Goal: Information Seeking & Learning: Find specific fact

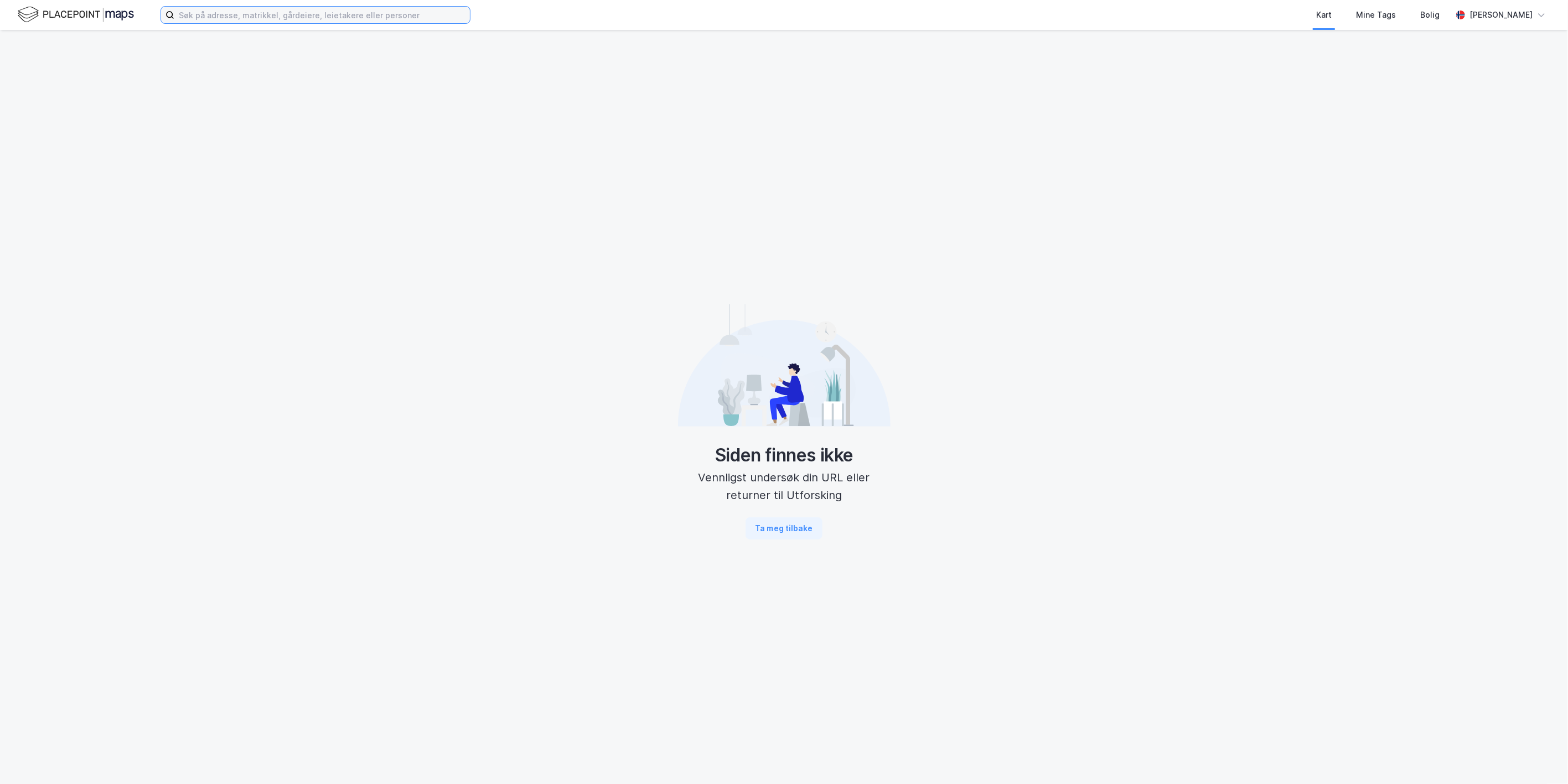
click at [218, 13] on input at bounding box center [322, 15] width 296 height 17
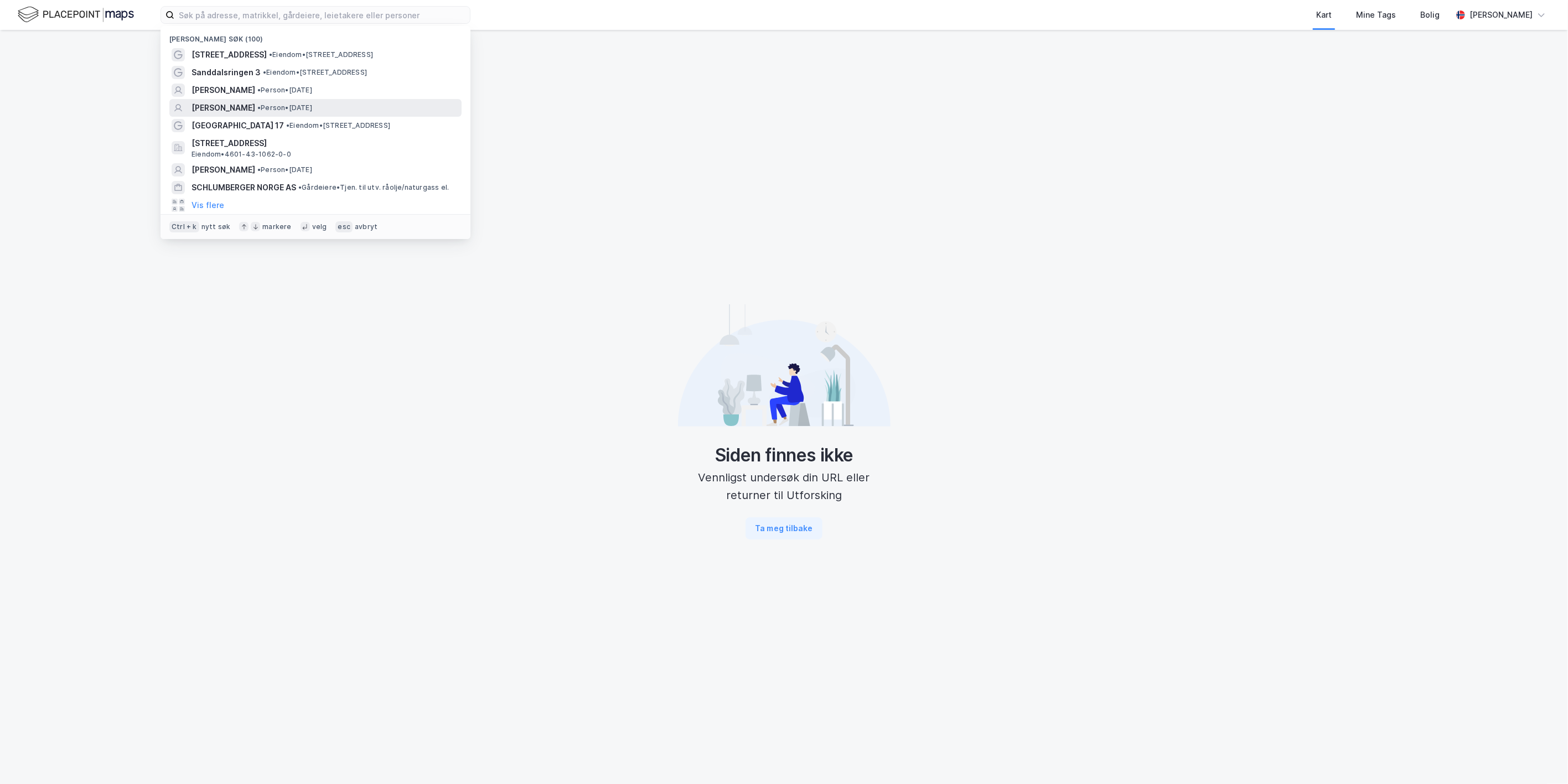
click at [223, 103] on span "[PERSON_NAME]" at bounding box center [223, 108] width 64 height 13
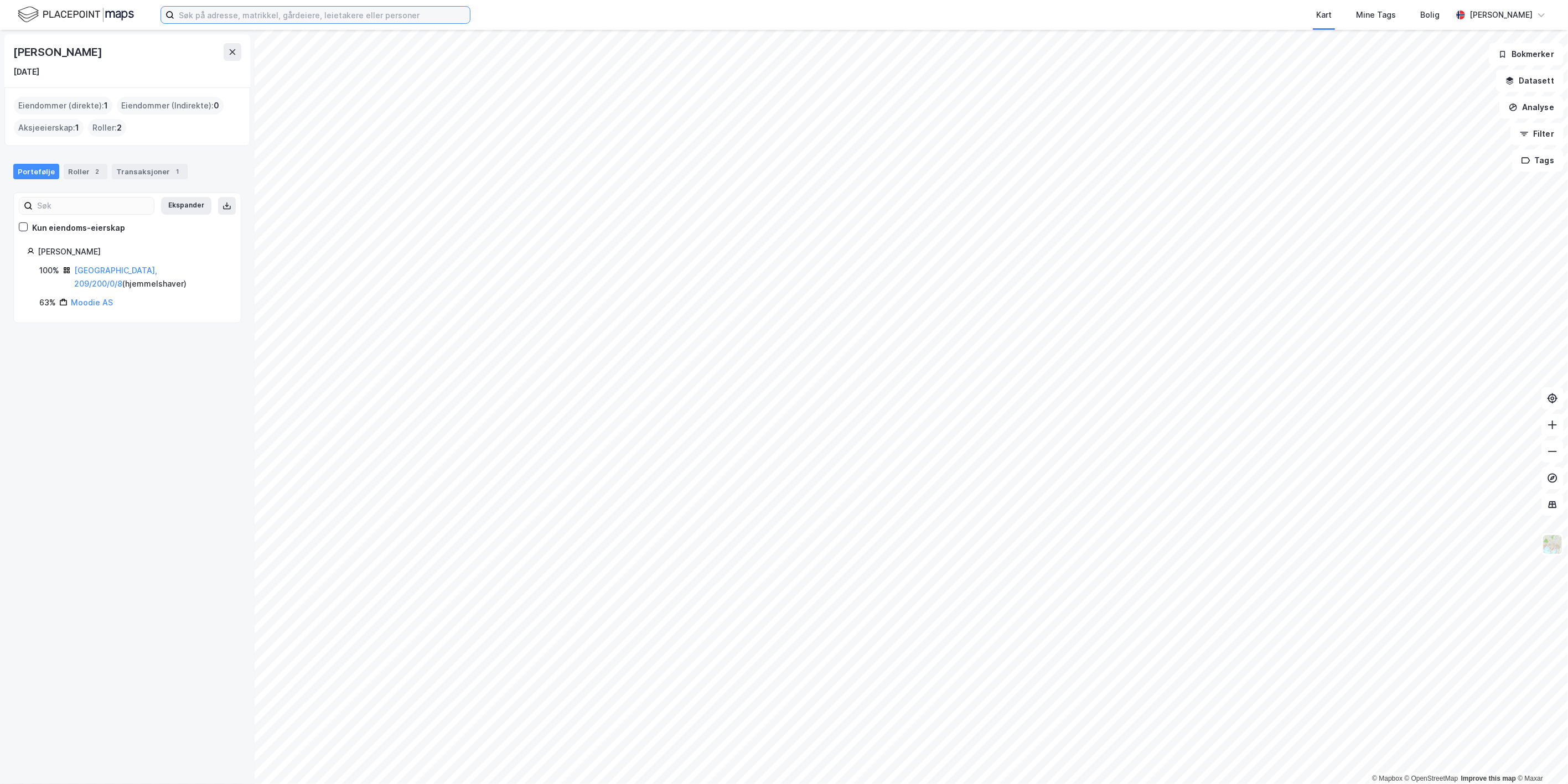
click at [238, 23] on input at bounding box center [322, 15] width 296 height 17
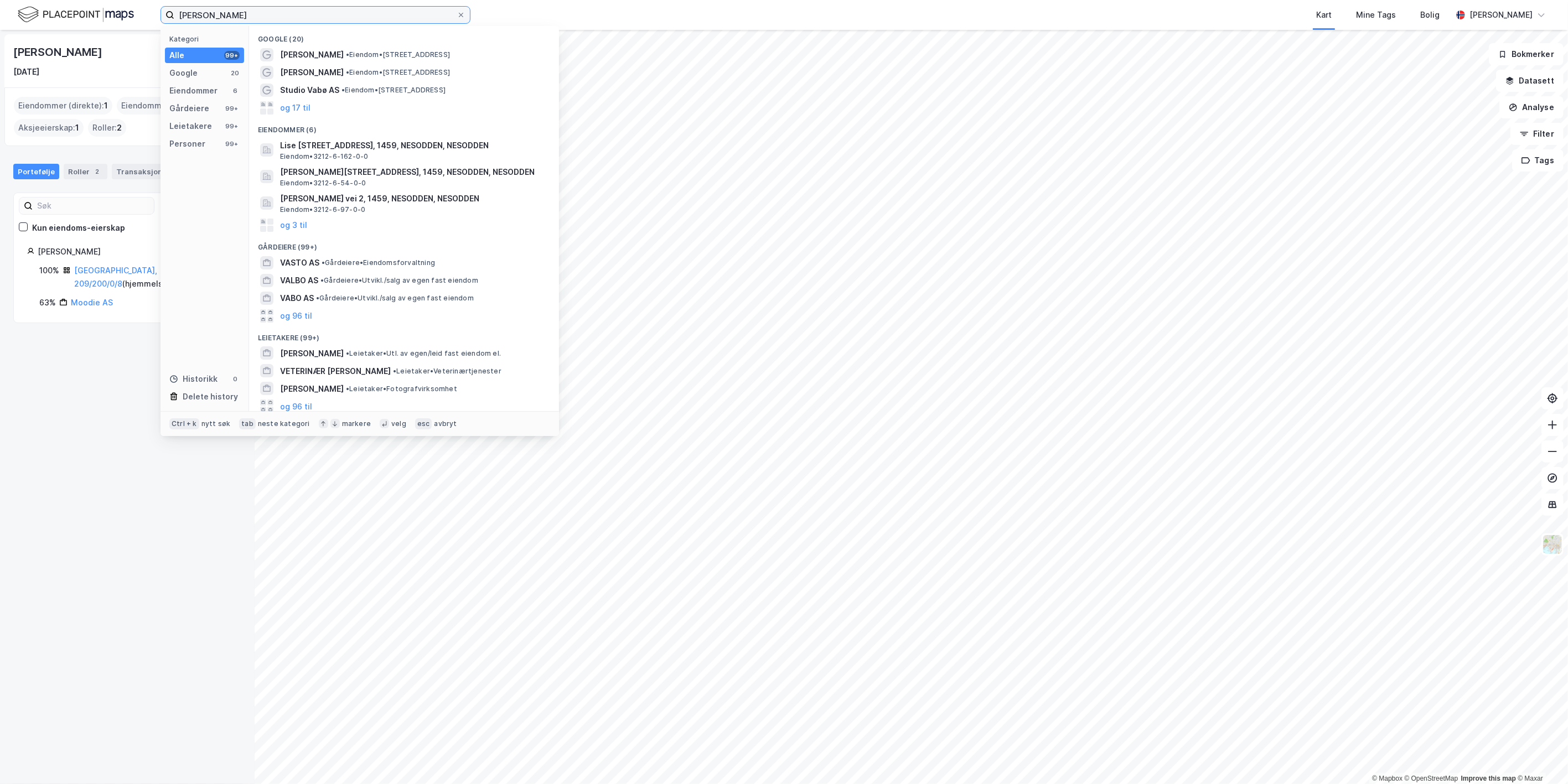
click at [198, 14] on input "[PERSON_NAME]" at bounding box center [315, 15] width 283 height 17
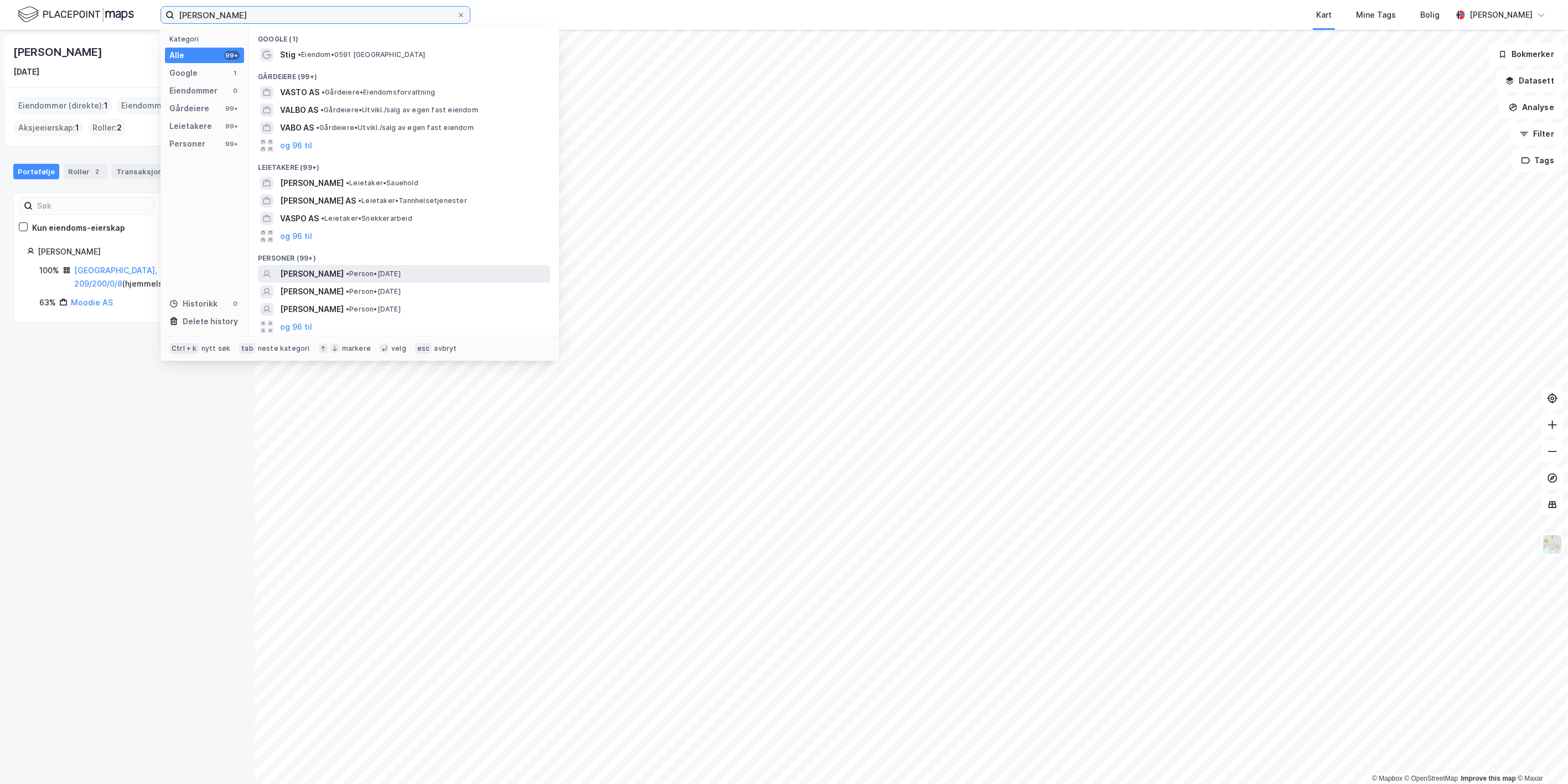
type input "[PERSON_NAME]"
click at [346, 277] on span "• Person • [DATE]" at bounding box center [373, 273] width 55 height 8
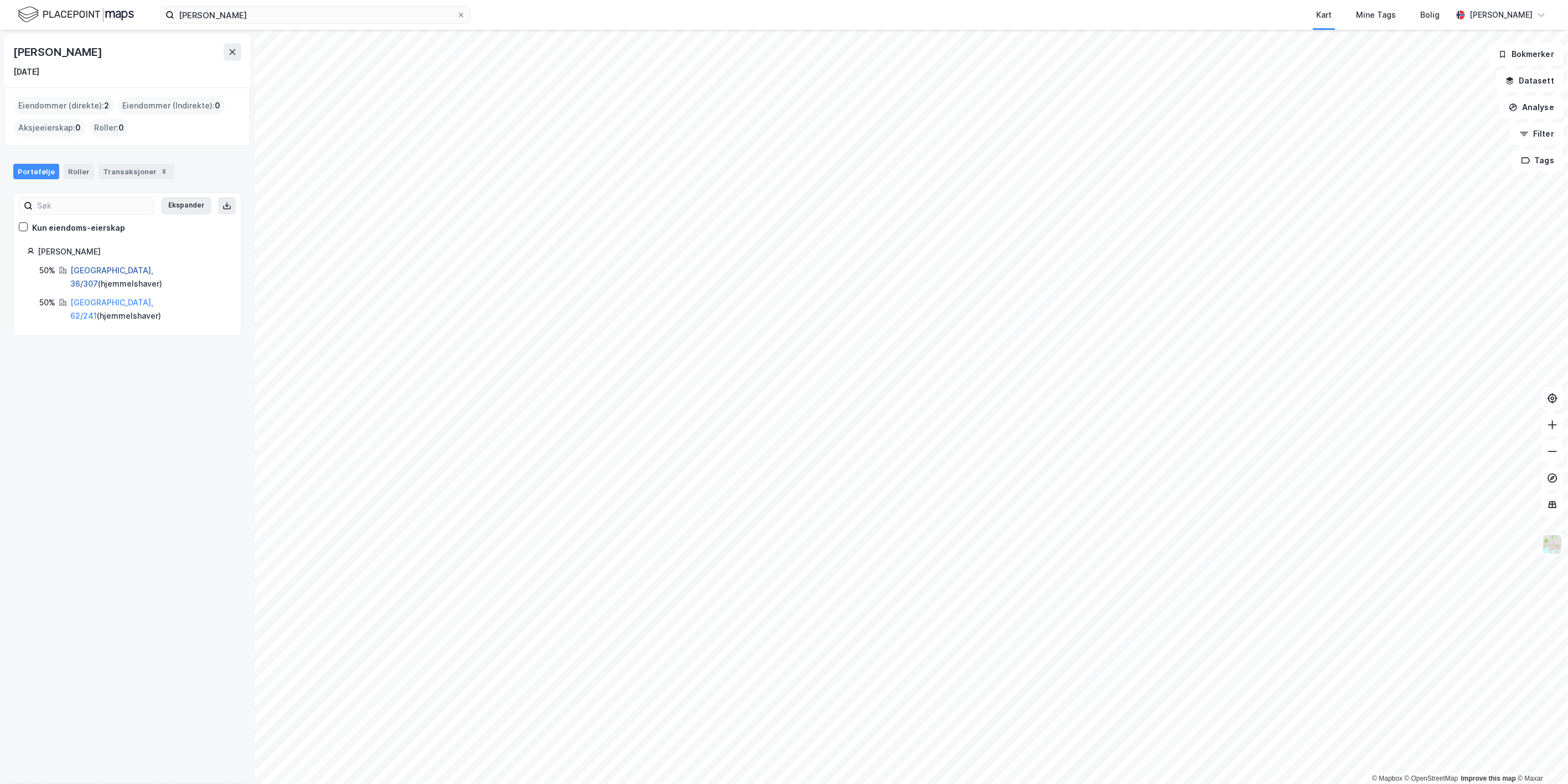
click at [80, 266] on link "[GEOGRAPHIC_DATA], 36/307" at bounding box center [112, 277] width 83 height 23
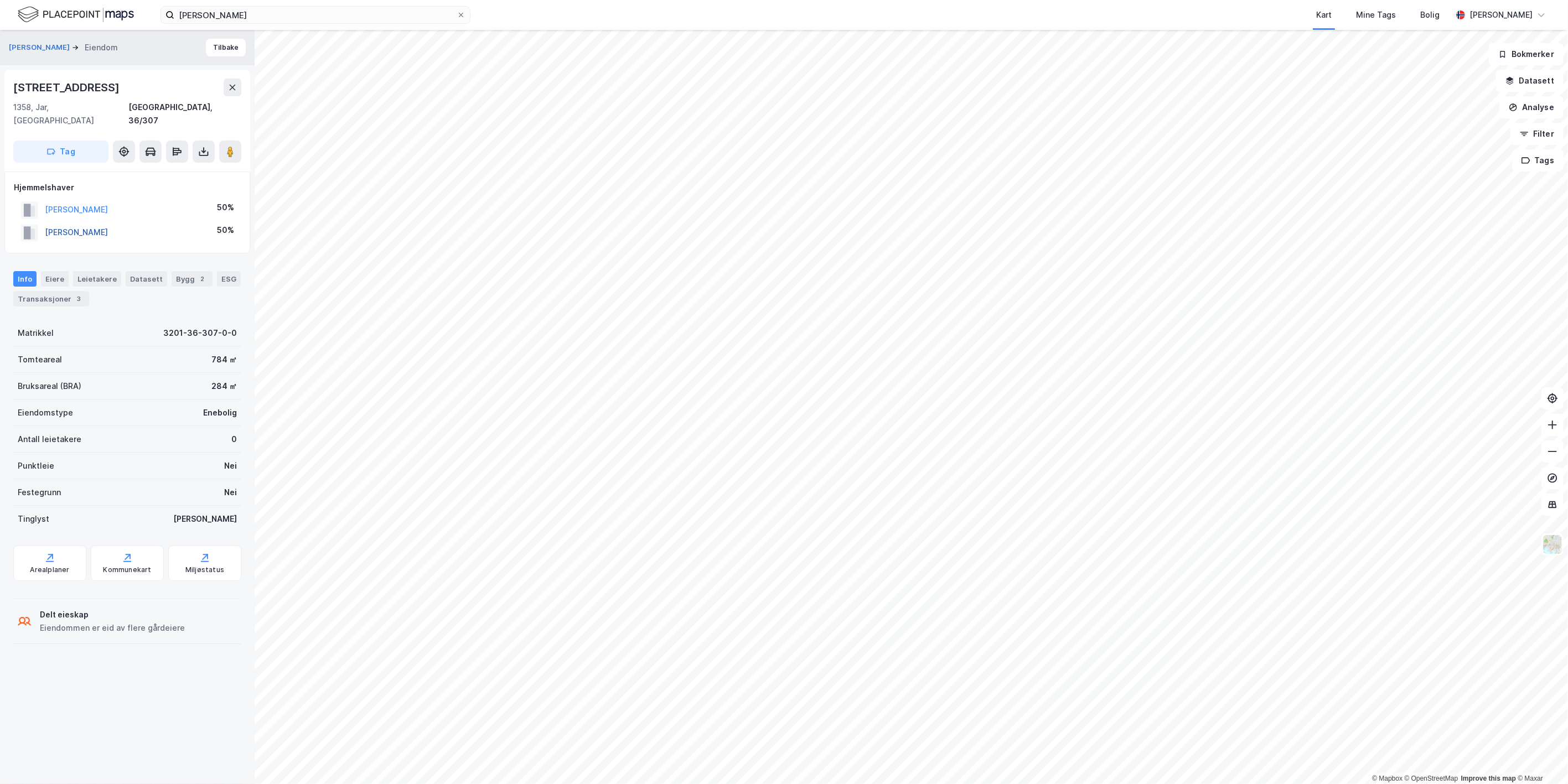
click at [0, 0] on button "[PERSON_NAME]" at bounding box center [0, 0] width 0 height 0
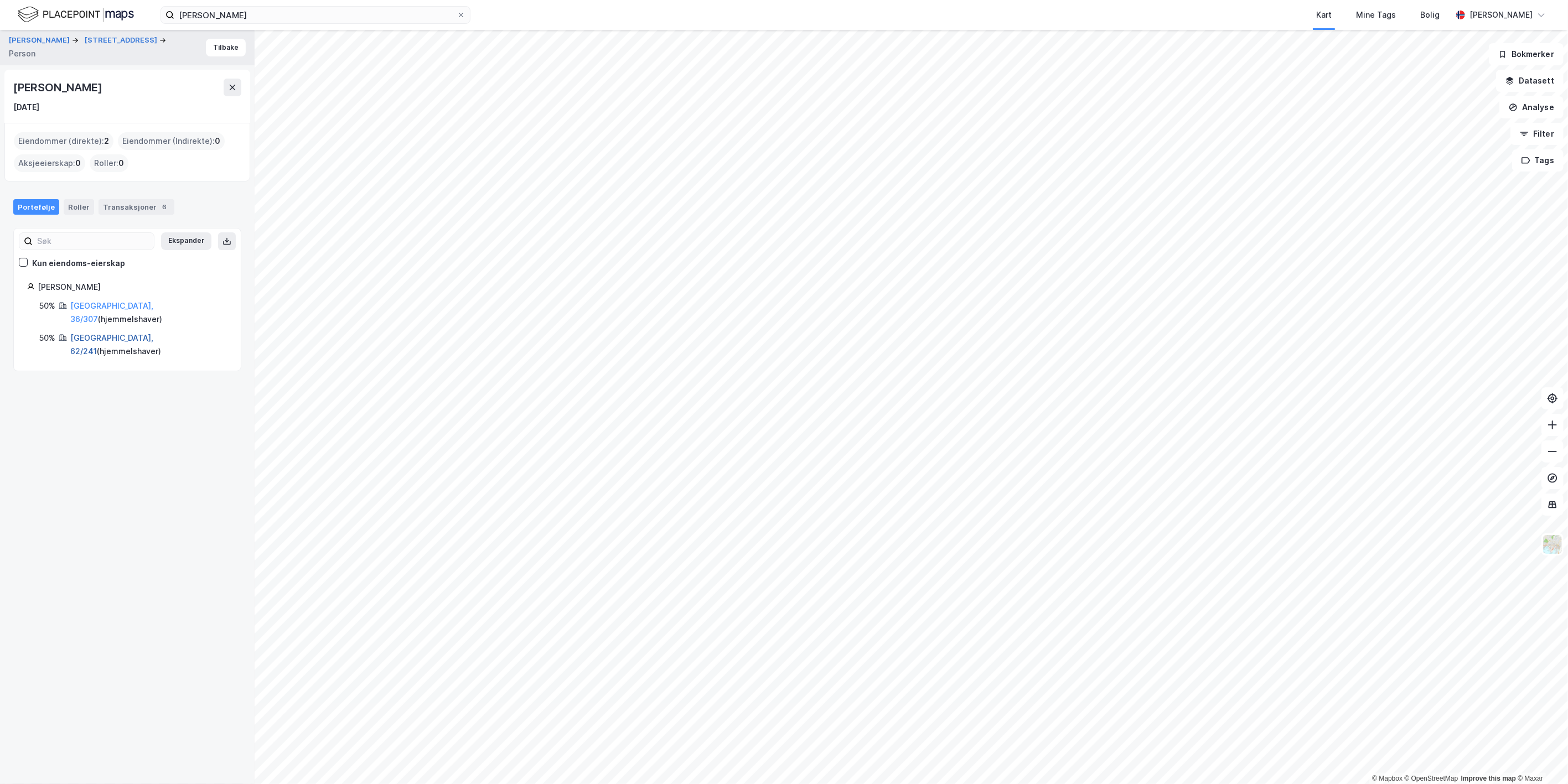
click at [94, 333] on link "[GEOGRAPHIC_DATA], 62/241" at bounding box center [112, 344] width 83 height 23
